Goal: Transaction & Acquisition: Obtain resource

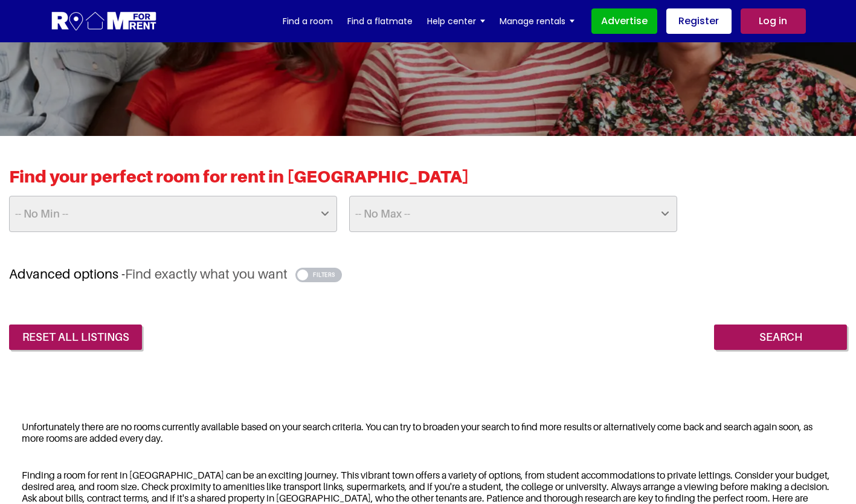
scroll to position [112, 0]
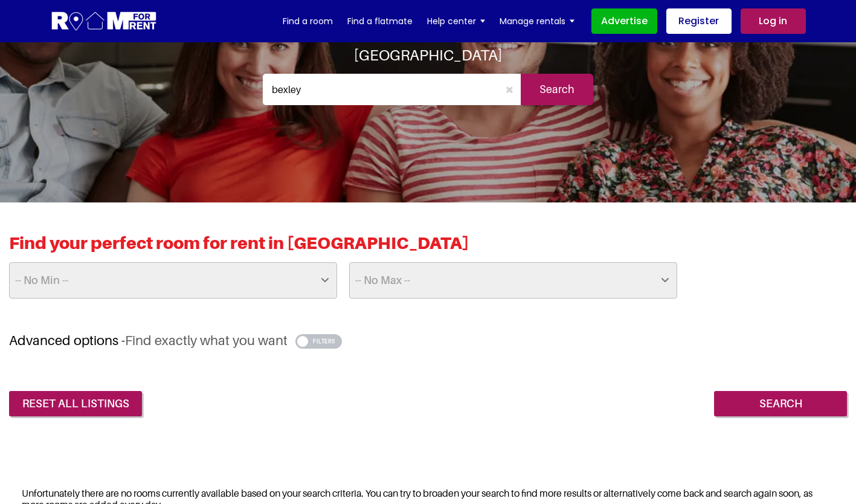
click at [395, 278] on select "-- No Max -- £50 £75 £100 £125 £150 £175 £200 £225 £250 £275 £300 £325 £350 £37…" at bounding box center [513, 280] width 328 height 36
select select "900"
click at [349, 262] on select "-- No Max -- £50 £75 £100 £125 £150 £175 £200 £225 £250 £275 £300 £325 £350 £37…" at bounding box center [513, 280] width 328 height 36
click at [748, 402] on input "Search" at bounding box center [780, 403] width 133 height 25
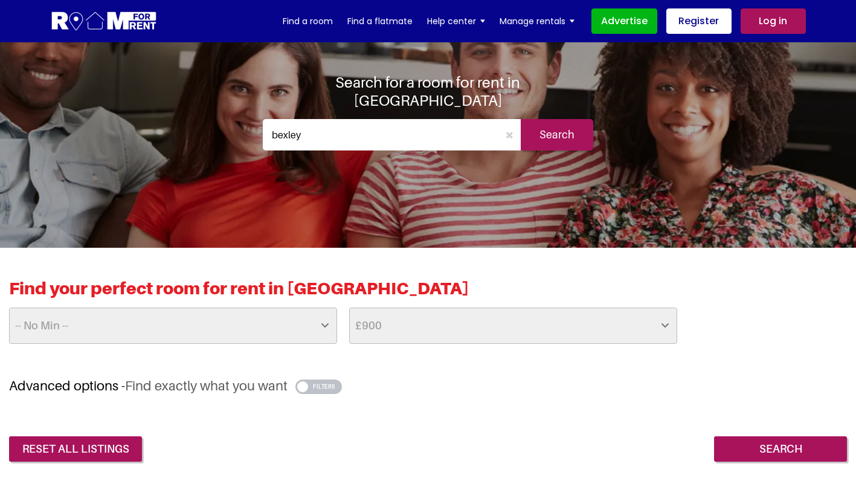
scroll to position [66, 0]
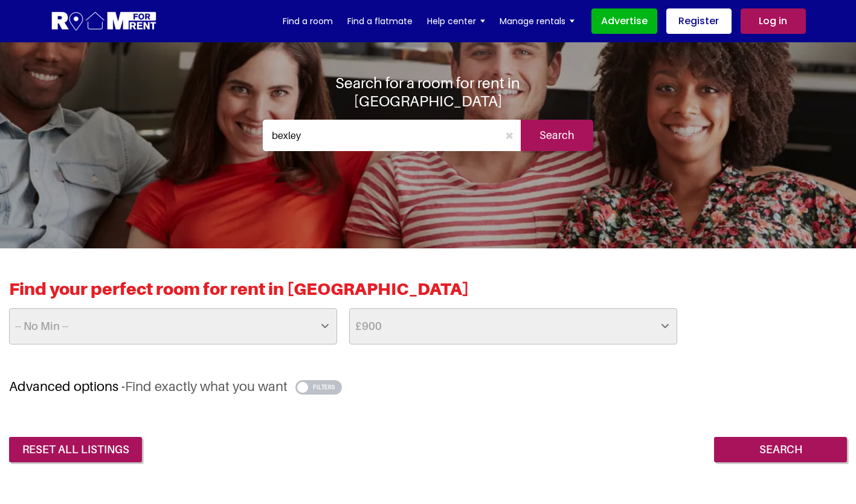
click at [310, 123] on input "bexley" at bounding box center [381, 135] width 236 height 31
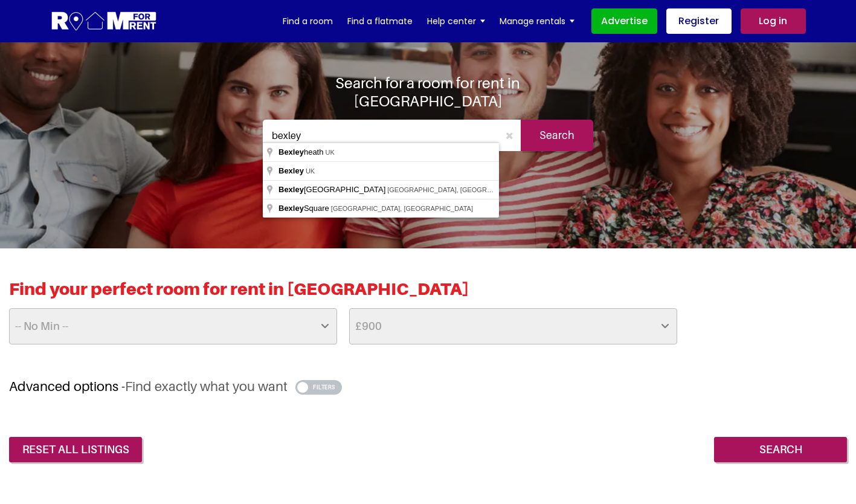
click at [310, 123] on input "bexley" at bounding box center [381, 135] width 236 height 31
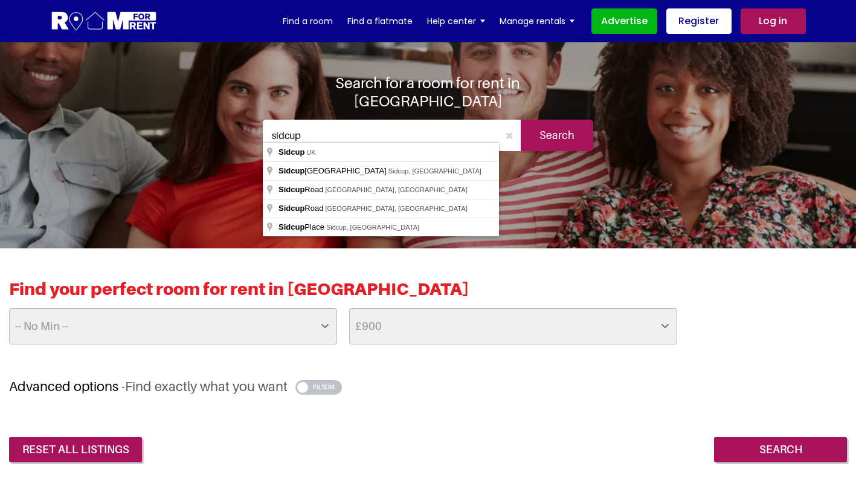
type input "sidcup"
click at [555, 130] on input "Search" at bounding box center [557, 135] width 73 height 31
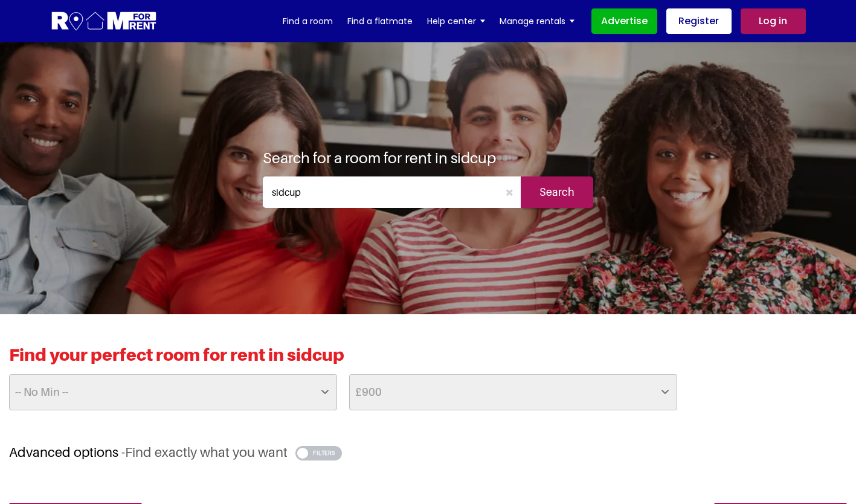
click at [322, 201] on input "sidcup" at bounding box center [381, 191] width 236 height 31
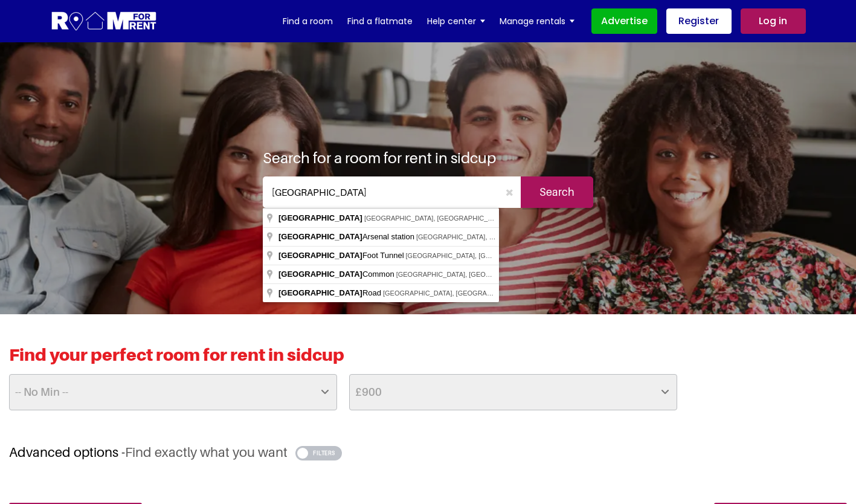
type input "woolwich"
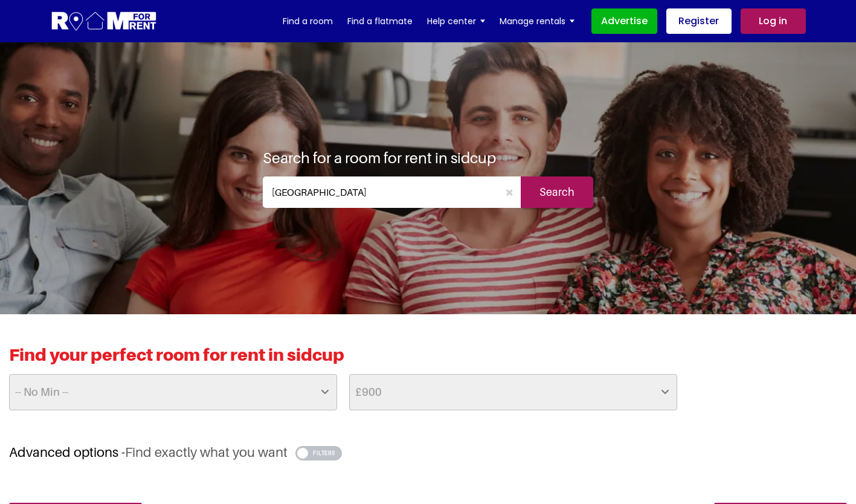
click at [563, 189] on input "Search" at bounding box center [557, 191] width 73 height 31
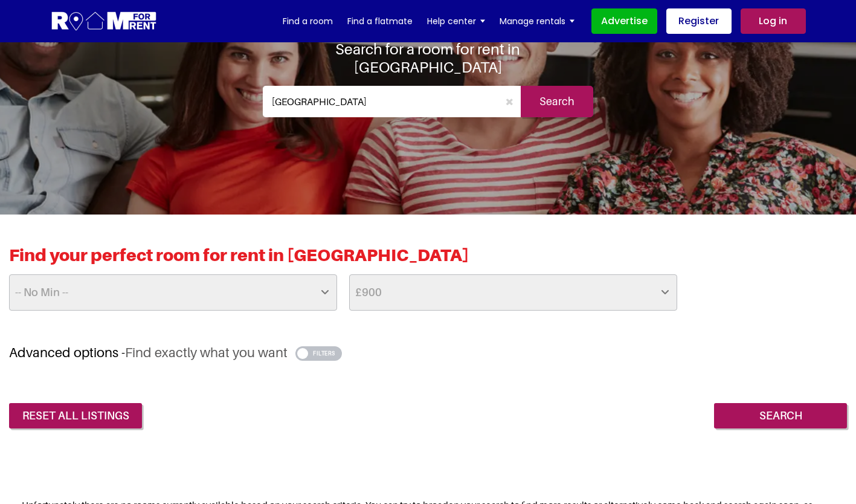
scroll to position [98, 0]
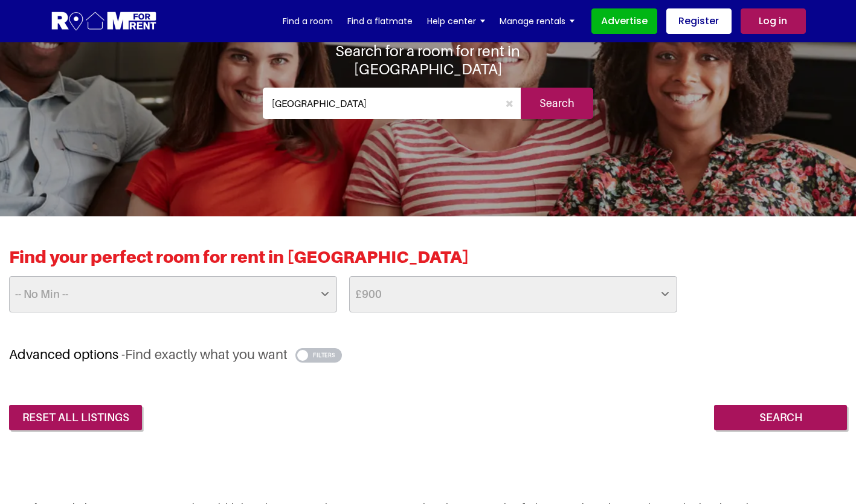
click at [567, 88] on input "Search" at bounding box center [557, 103] width 73 height 31
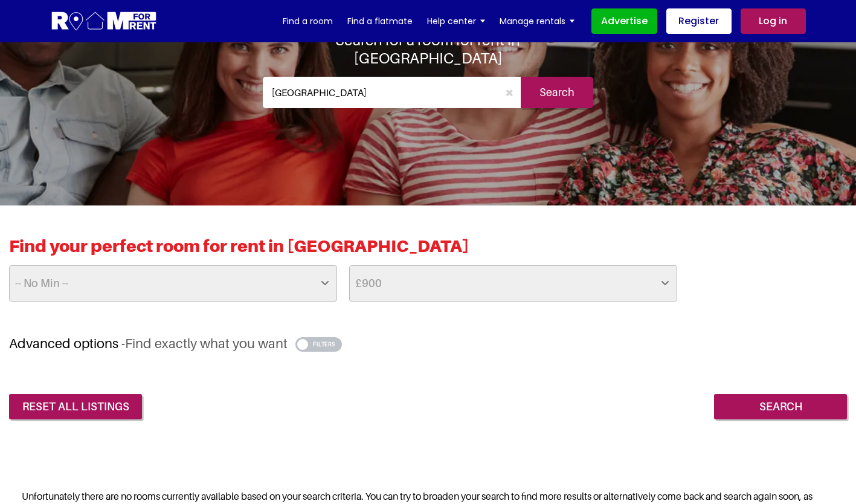
scroll to position [105, 0]
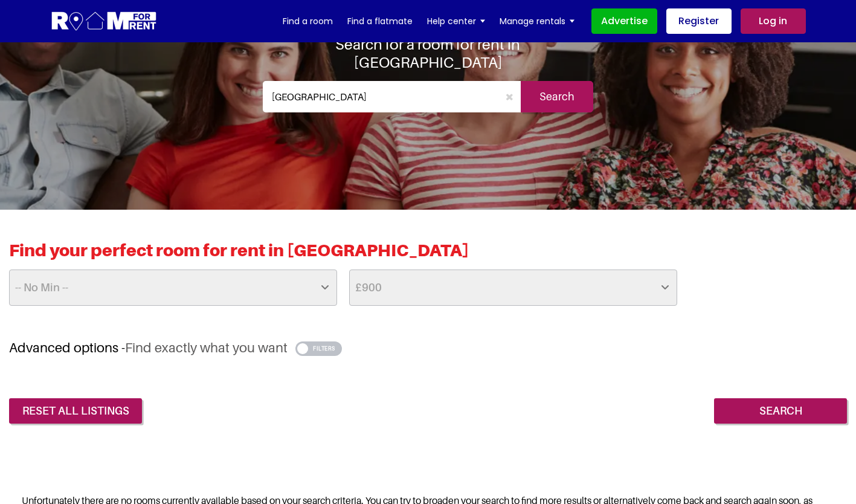
click at [360, 85] on input "woolwich" at bounding box center [381, 96] width 236 height 31
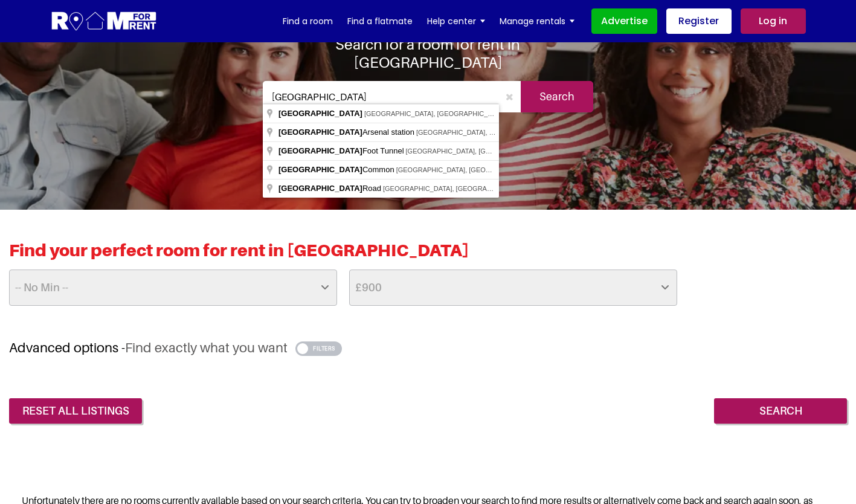
click at [360, 85] on input "woolwich" at bounding box center [381, 96] width 236 height 31
type input "Woolwich Arsenal station, Woolwich New Road, London, UK"
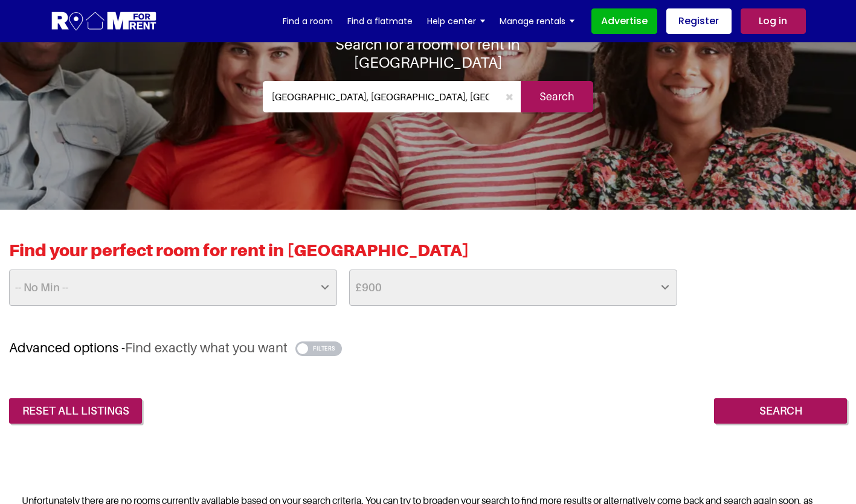
click at [552, 83] on input "Search" at bounding box center [557, 96] width 73 height 31
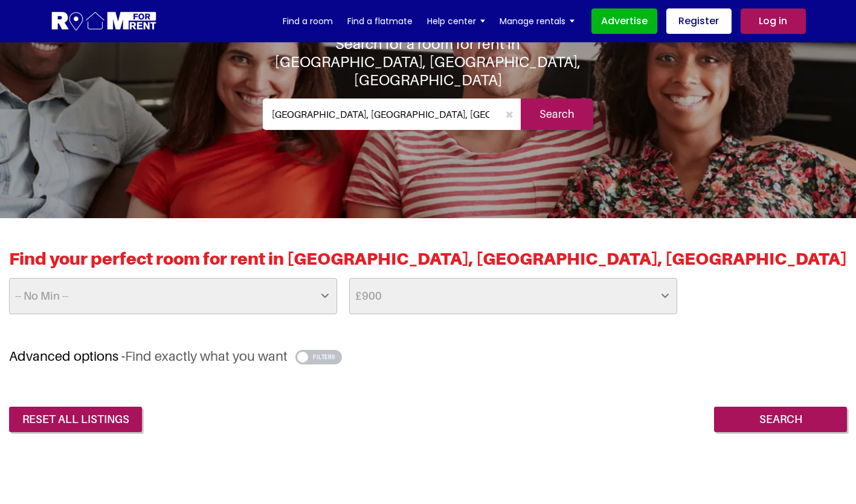
scroll to position [95, 0]
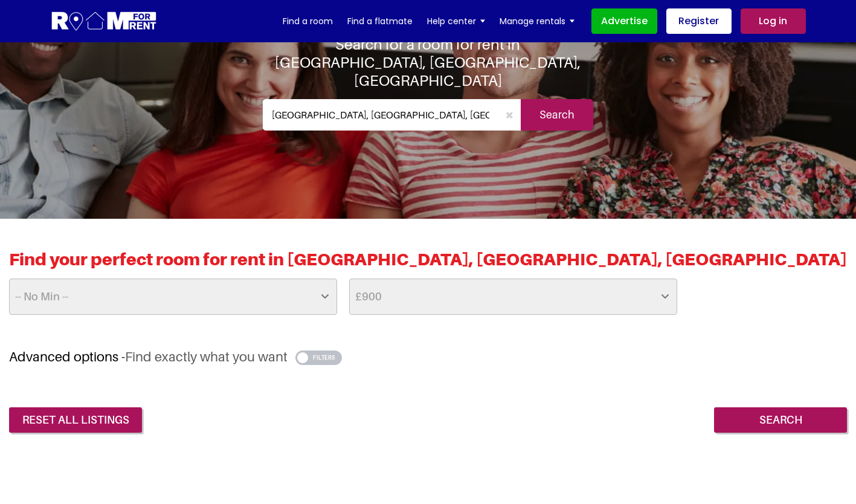
click at [367, 99] on input "[GEOGRAPHIC_DATA], [GEOGRAPHIC_DATA], [GEOGRAPHIC_DATA], [GEOGRAPHIC_DATA]" at bounding box center [381, 114] width 236 height 31
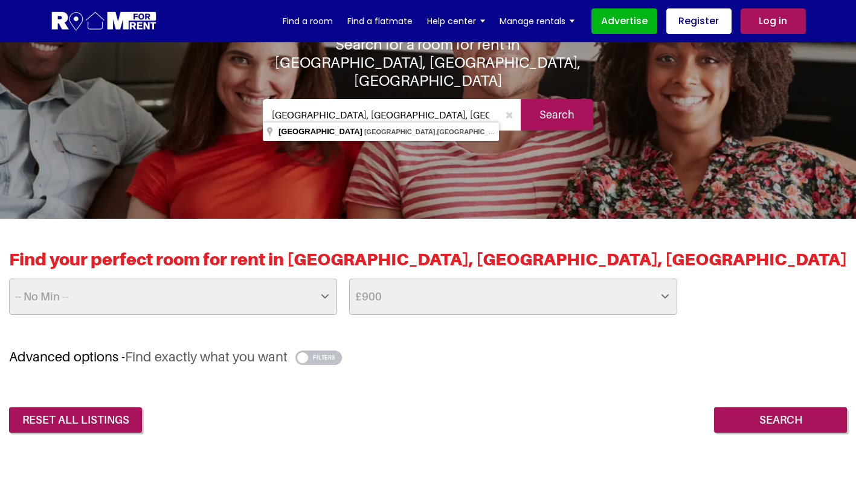
click at [367, 99] on input "[GEOGRAPHIC_DATA], [GEOGRAPHIC_DATA], [GEOGRAPHIC_DATA], [GEOGRAPHIC_DATA]" at bounding box center [381, 114] width 236 height 31
type input "[GEOGRAPHIC_DATA]"
click at [556, 103] on input "Search" at bounding box center [557, 114] width 73 height 31
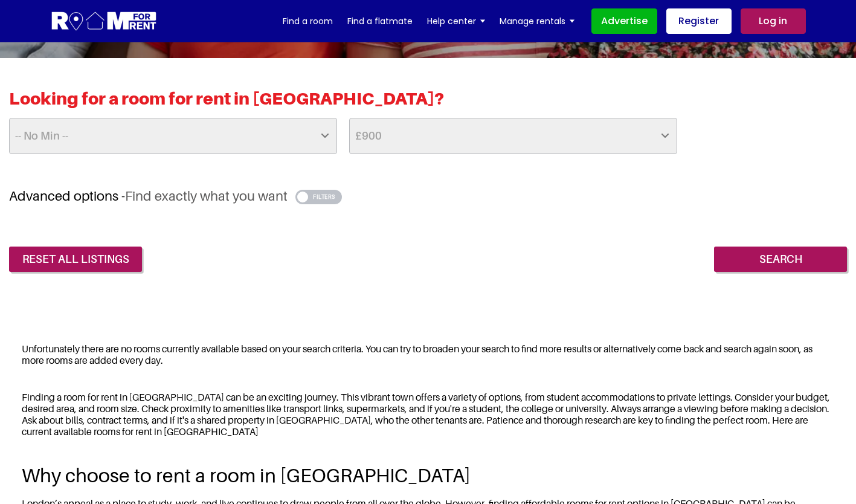
scroll to position [255, 0]
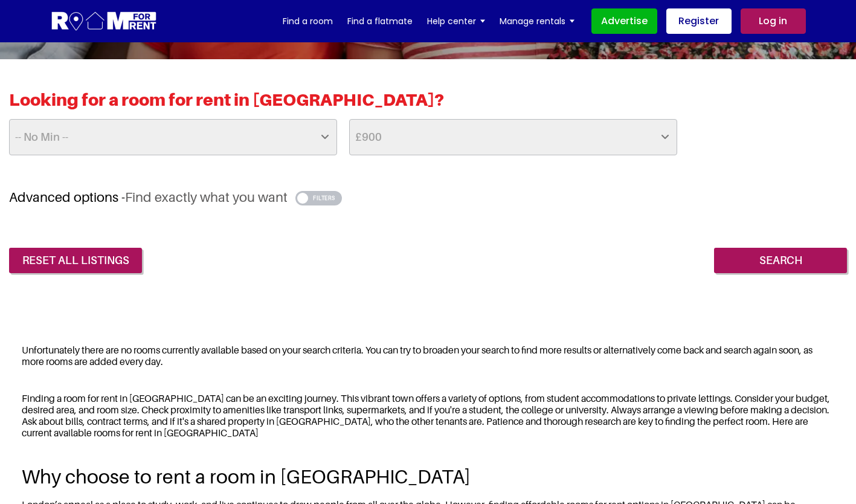
click at [312, 198] on button "button" at bounding box center [319, 198] width 47 height 15
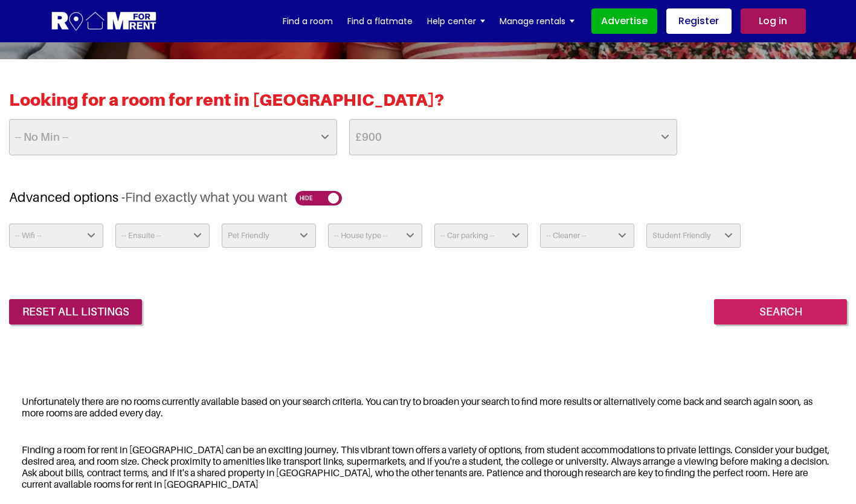
click at [734, 305] on input "Search" at bounding box center [780, 311] width 133 height 25
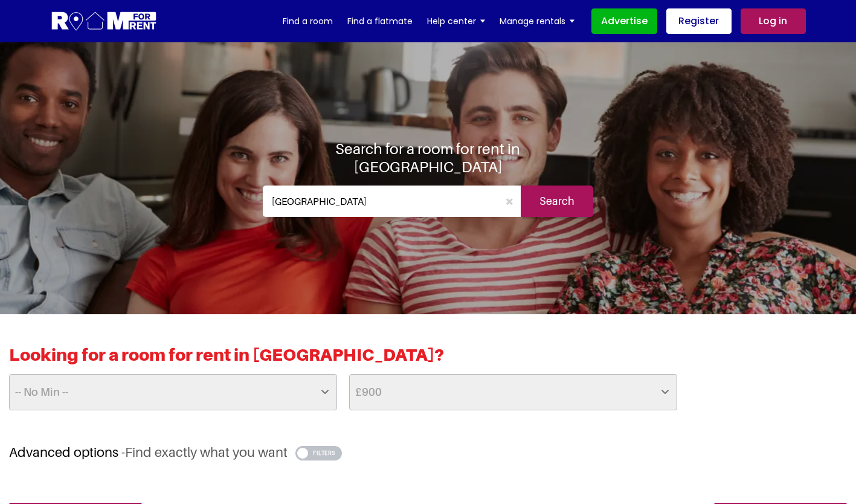
click at [372, 368] on h2 "Looking for a room for rent in [GEOGRAPHIC_DATA]?" at bounding box center [428, 359] width 838 height 30
click at [569, 194] on input "Search" at bounding box center [557, 201] width 73 height 31
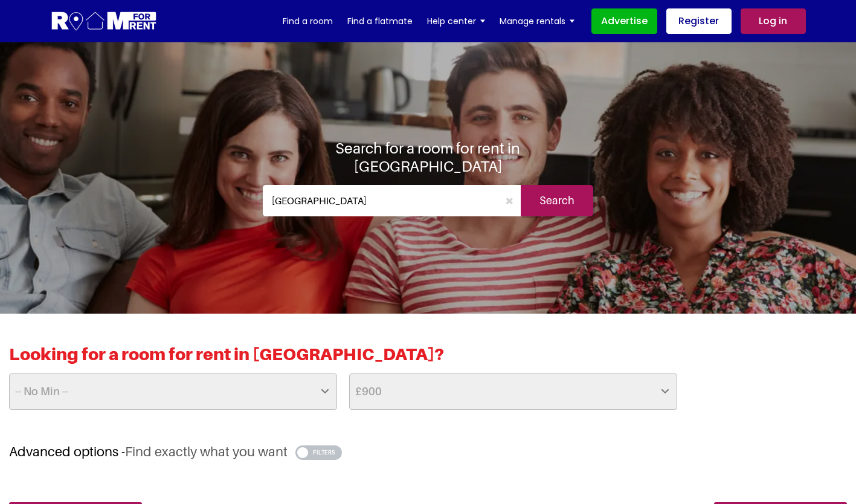
scroll to position [5, 0]
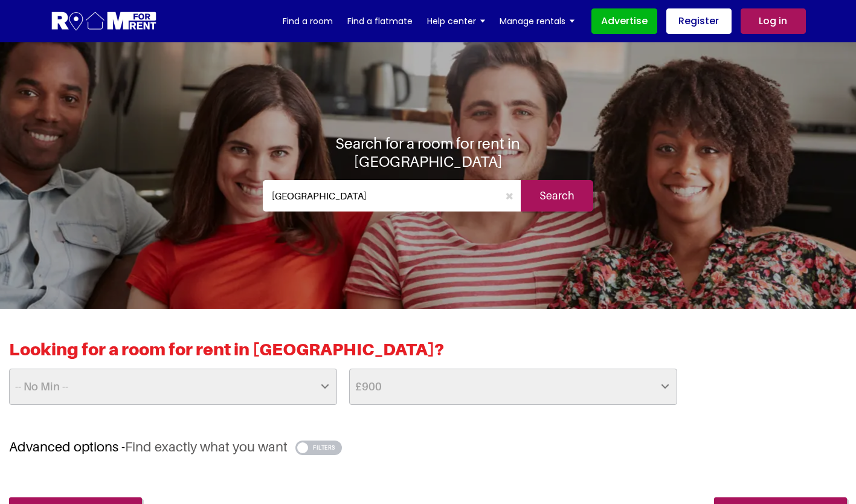
click at [659, 386] on select "-- No Max -- £50 £75 £100 £125 £150 £175 £200 £225 £250 £275 £300 £325 £350 £37…" at bounding box center [513, 387] width 328 height 36
select select "1000"
click at [349, 369] on select "-- No Max -- £50 £75 £100 £125 £150 £175 £200 £225 £250 £275 £300 £325 £350 £37…" at bounding box center [513, 387] width 328 height 36
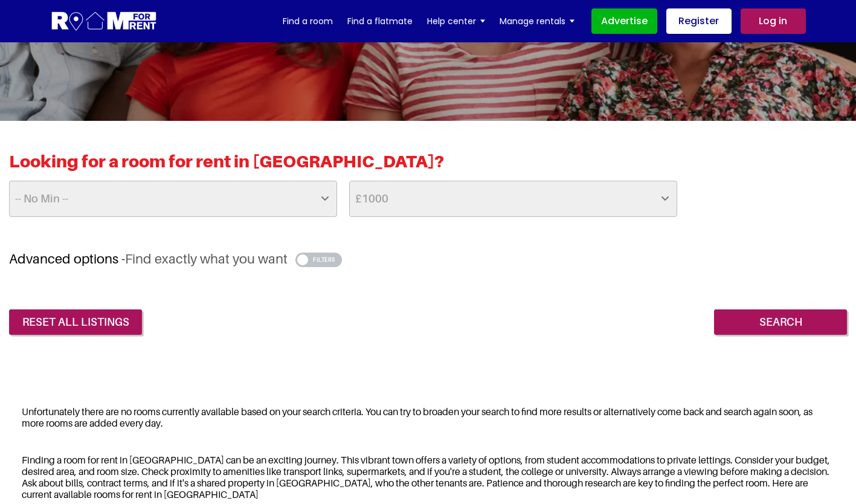
scroll to position [201, 0]
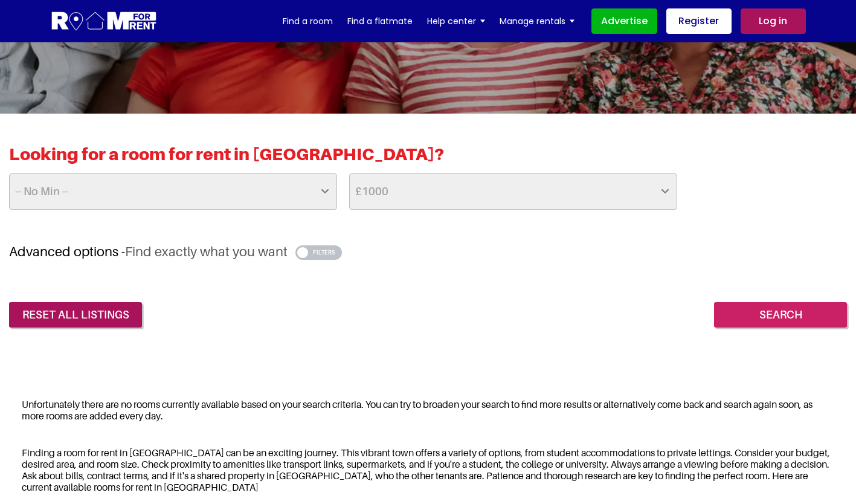
click at [759, 310] on input "Search" at bounding box center [780, 314] width 133 height 25
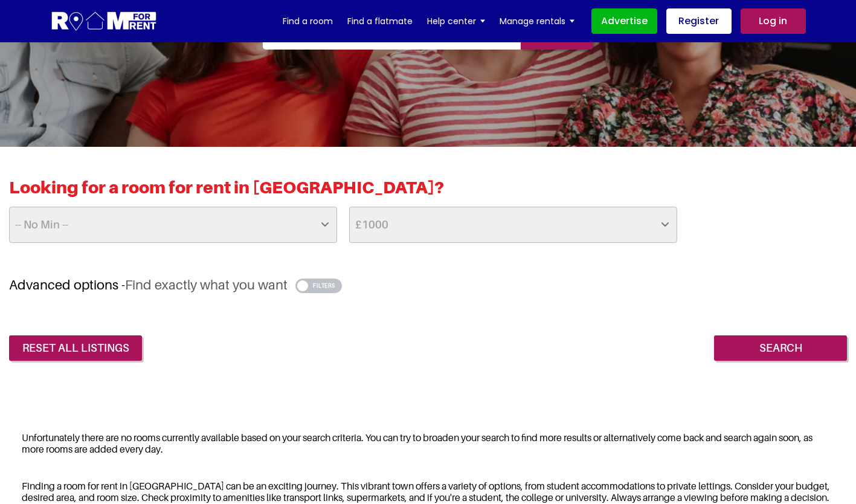
scroll to position [167, 0]
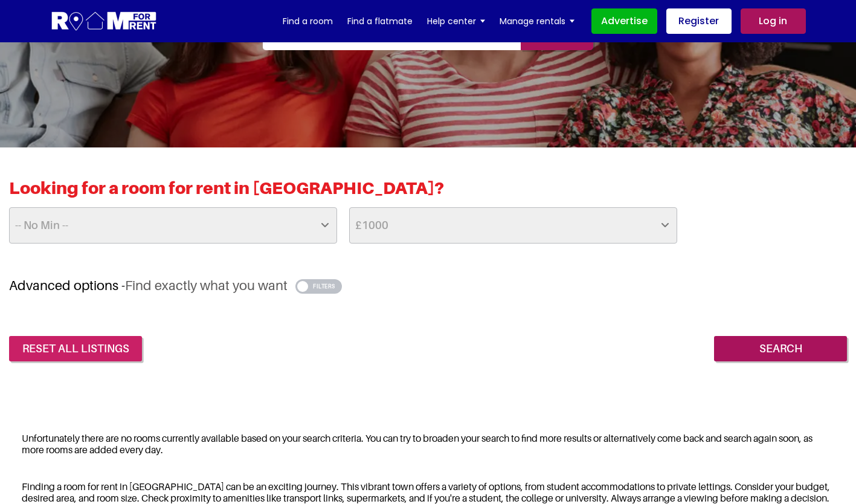
click at [120, 349] on link "reset all listings" at bounding box center [75, 348] width 133 height 25
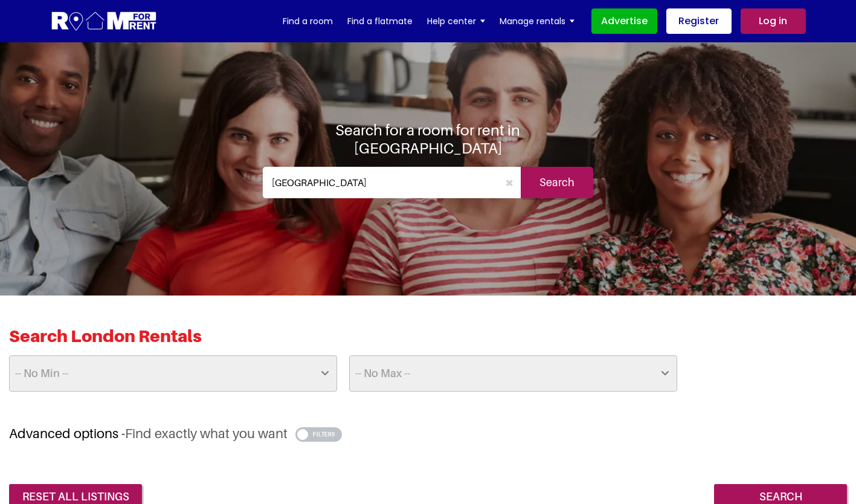
scroll to position [18, 0]
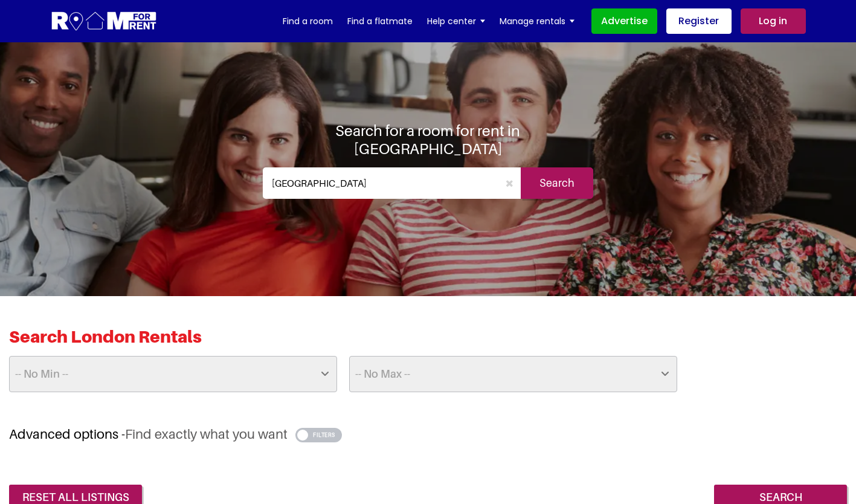
click at [318, 175] on input "[GEOGRAPHIC_DATA]" at bounding box center [381, 182] width 236 height 31
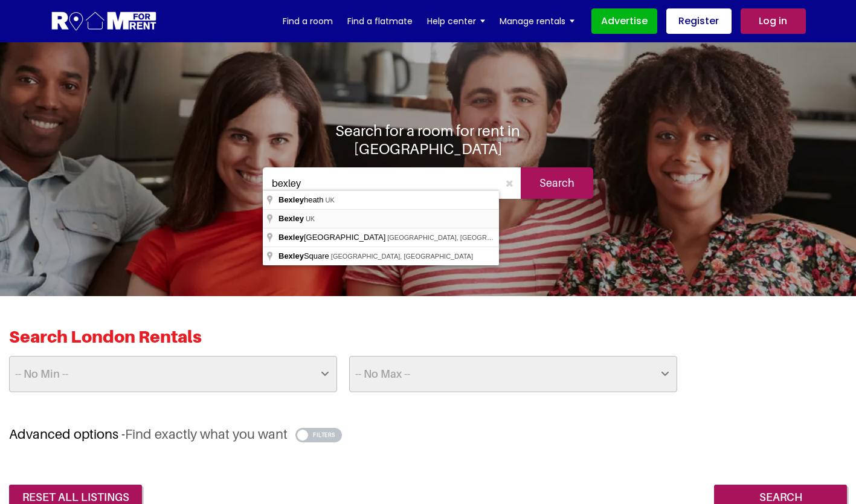
type input "[GEOGRAPHIC_DATA], [GEOGRAPHIC_DATA]"
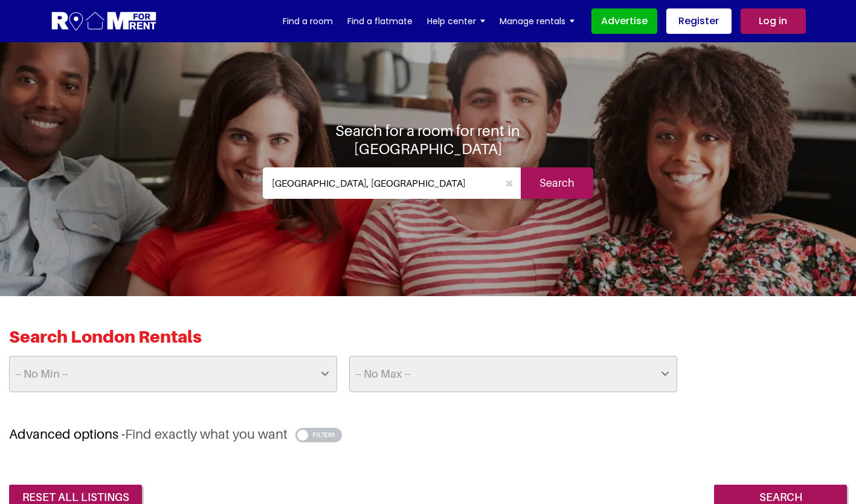
click at [558, 174] on input "Search" at bounding box center [557, 182] width 73 height 31
